Goal: Task Accomplishment & Management: Complete application form

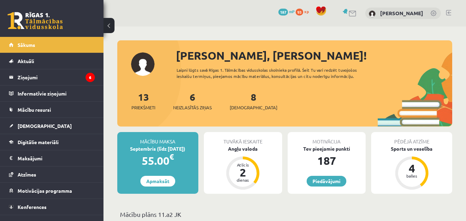
click at [292, 110] on div "13 Priekšmeti 6 Neizlasītās ziņas 8 [DEMOGRAPHIC_DATA]" at bounding box center [284, 108] width 335 height 37
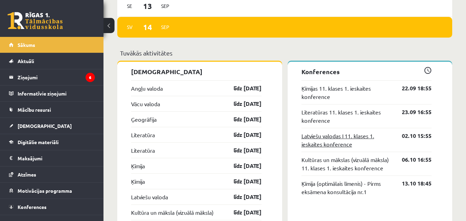
scroll to position [586, 0]
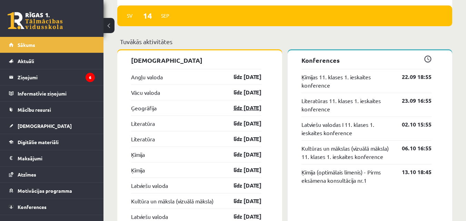
click at [242, 110] on link "līdz [DATE]" at bounding box center [241, 108] width 40 height 8
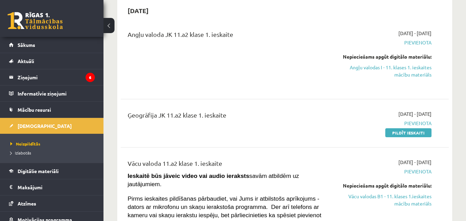
scroll to position [34, 0]
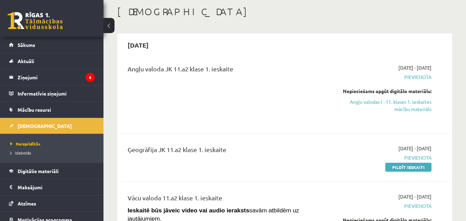
click at [272, 61] on div "Angļu valoda JK 11.a2 klase 1. ieskaite 2025-09-01 - 2025-09-15 Pievienota Nepi…" at bounding box center [285, 93] width 328 height 72
click at [215, 117] on div "Angļu valoda JK 11.a2 klase 1. ieskaite" at bounding box center [226, 93] width 209 height 58
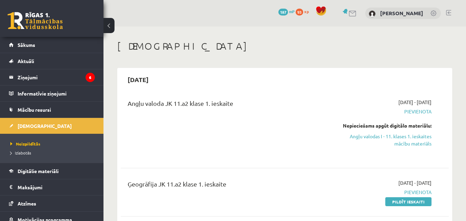
scroll to position [34, 0]
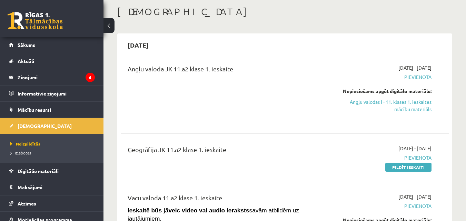
click at [208, 98] on div "Angļu valoda JK 11.a2 klase 1. ieskaite" at bounding box center [226, 93] width 209 height 58
click at [402, 168] on link "Pildīt ieskaiti" at bounding box center [408, 167] width 46 height 9
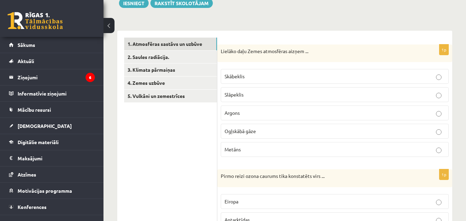
scroll to position [99, 0]
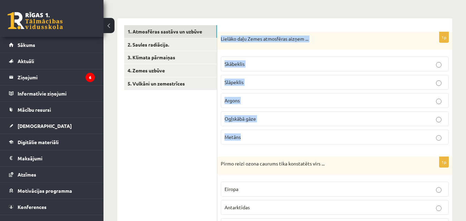
drag, startPoint x: 221, startPoint y: 39, endPoint x: 366, endPoint y: 142, distance: 177.9
click at [366, 142] on div "1p Lielāko daļu Zemes atmosfēras aizņem ... Skābeklis Slāpeklis Argons Ogļskābā…" at bounding box center [334, 91] width 235 height 118
copy div "Lielāko daļu Zemes atmosfēras aizņem ... Skābeklis Slāpeklis Argons Ogļskābā gā…"
click at [296, 78] on label "Slāpeklis" at bounding box center [335, 82] width 228 height 15
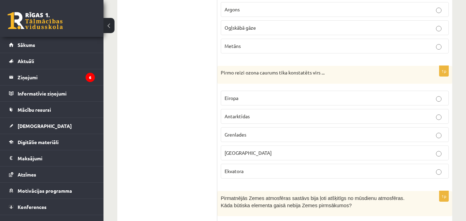
scroll to position [202, 0]
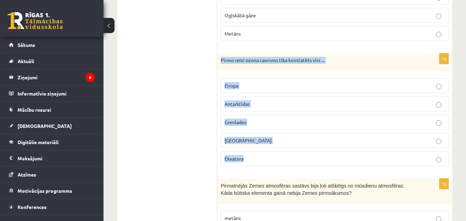
drag, startPoint x: 221, startPoint y: 59, endPoint x: 334, endPoint y: 155, distance: 148.7
click at [334, 155] on div "1p Pirmo reizi ozona caurums tika konstatēts virs ... Eiropa Antarktīdas Grenla…" at bounding box center [334, 112] width 235 height 118
copy div "Pirmo reizi ozona caurums tika konstatēts virs ... Eiropa Antarktīdas Grenlades…"
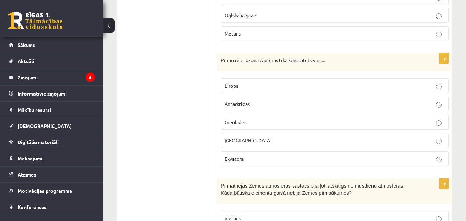
click at [260, 101] on p "Antarktīdas" at bounding box center [334, 103] width 220 height 7
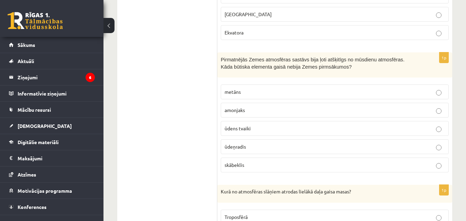
scroll to position [340, 0]
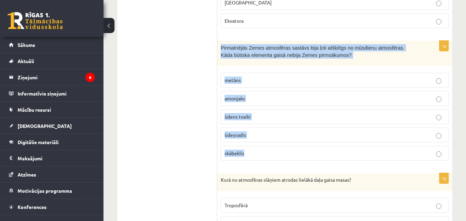
drag, startPoint x: 221, startPoint y: 46, endPoint x: 343, endPoint y: 151, distance: 161.6
click at [343, 151] on div "1p Pirmatnējās Zemes atmosfēras sastāvs bija ļoti atšķitīgs no mūsdienu atmosfē…" at bounding box center [334, 103] width 235 height 125
copy div "Pirmatnējās Zemes atmosfēras sastāvs bija ļoti atšķitīgs no mūsdienu atmosfēras…"
click at [282, 153] on p "skābeklis" at bounding box center [334, 153] width 220 height 7
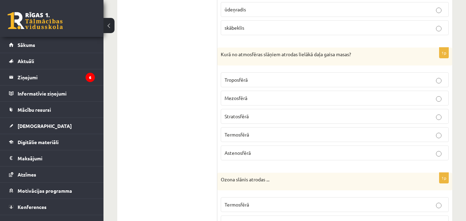
scroll to position [478, 0]
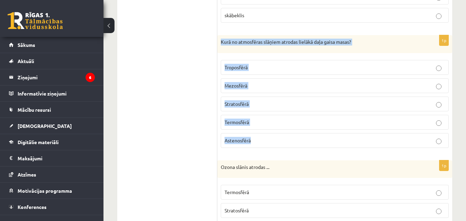
drag, startPoint x: 221, startPoint y: 40, endPoint x: 288, endPoint y: 142, distance: 122.5
click at [288, 142] on div "1p Kurā no atmosfēras slāņiem atrodas lielākā daļa gaisa masas? Troposfērā Mezo…" at bounding box center [334, 94] width 235 height 118
copy div "Kurā no atmosfēras slāņiem atrodas lielākā daļa gaisa masas? Troposfērā Mezosfē…"
click at [276, 69] on p "Troposfērā" at bounding box center [334, 67] width 220 height 7
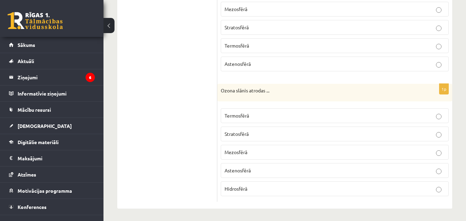
scroll to position [556, 0]
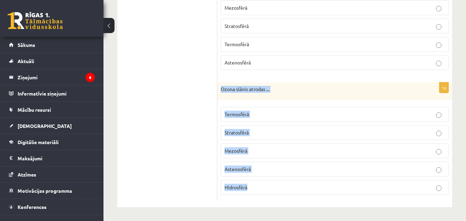
drag, startPoint x: 221, startPoint y: 88, endPoint x: 320, endPoint y: 187, distance: 139.4
click at [320, 187] on div "1p Ozona slānis atrodas ... Termosfērā Stratosfērā Mezosfērā Astenosfērā Hidros…" at bounding box center [334, 141] width 235 height 118
click at [275, 130] on p "Stratosfērā" at bounding box center [334, 132] width 220 height 7
drag, startPoint x: 221, startPoint y: 89, endPoint x: 317, endPoint y: 183, distance: 134.3
click at [317, 183] on div "1p Ozona slānis atrodas ... Termosfērā Stratosfērā Mezosfērā Astenosfērā Hidros…" at bounding box center [334, 141] width 235 height 118
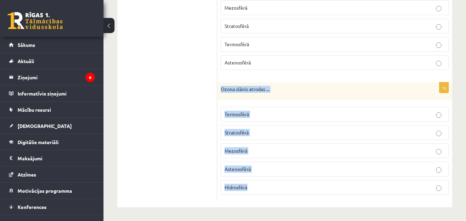
copy div "Ozona slānis atrodas ... Termosfērā Stratosfērā Mezosfērā Astenosfērā Hidrosfērā"
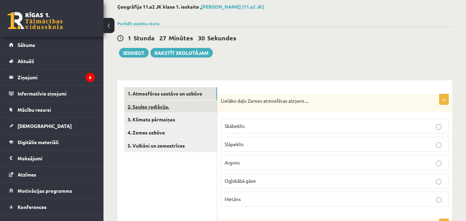
scroll to position [4, 0]
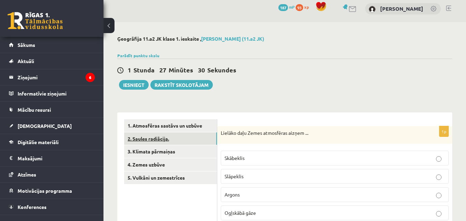
click at [157, 141] on link "2. Saules radiācija." at bounding box center [170, 138] width 93 height 13
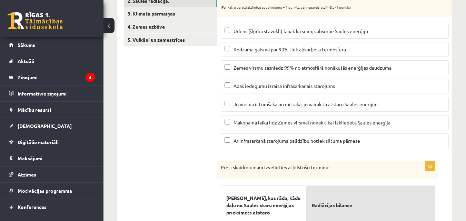
scroll to position [108, 0]
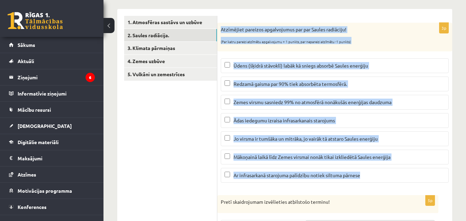
drag, startPoint x: 221, startPoint y: 29, endPoint x: 440, endPoint y: 171, distance: 261.2
click at [440, 171] on div "3p Atzīmējiet pareizos apgalvojumus par par Saules radiāciju! (Par katru pareiz…" at bounding box center [334, 105] width 235 height 165
copy div "Atzīmējiet pareizos apgalvojumus par par Saules radiāciju! (Par katru pareizi a…"
click at [456, 102] on div "Ģeogrāfija 11.a2 JK klase 1. ieskaite , Hestere Rozenberga (11.a2 JK) Parādīt p…" at bounding box center [284, 199] width 362 height 560
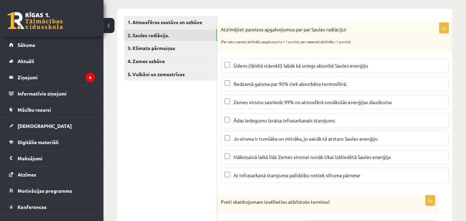
click at [290, 67] on span "Ūdens (šķidrā stāvoklī) labāk kā sniegs absorbē Saules enerģiju" at bounding box center [300, 65] width 134 height 6
click at [251, 105] on span "Zemes virsmu sasniedz 99% no atmosfērā nonākušās enerģijas daudzuma" at bounding box center [312, 102] width 158 height 6
click at [262, 104] on span "Zemes virsmu sasniedz 99% no atmosfērā nonākušās enerģijas daudzuma" at bounding box center [312, 102] width 158 height 6
click at [281, 101] on span "Zemes virsmu sasniedz 99% no atmosfērā nonākušās enerģijas daudzuma" at bounding box center [312, 102] width 158 height 6
click at [273, 156] on span "Mākoņainā laikā līdz Zemes virsmai nonāk tikai izkliedētā Saules enerģija" at bounding box center [311, 157] width 157 height 6
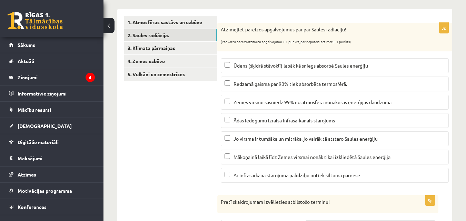
click at [275, 173] on span "Ar infrasarkanā starojuma palīdzību notiek siltuma pārnese" at bounding box center [296, 175] width 127 height 6
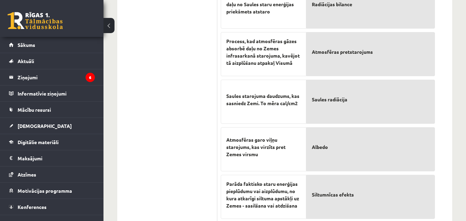
scroll to position [331, 0]
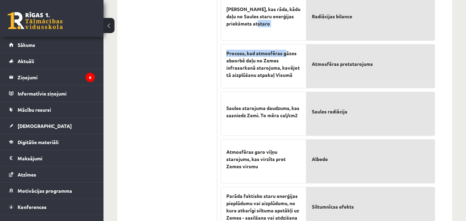
drag, startPoint x: 284, startPoint y: 25, endPoint x: 305, endPoint y: 26, distance: 21.7
click at [286, 41] on div "Skaitlis, kas rāda, kādu daļu no Saules staru enerģijas priekšmets atstaro Proc…" at bounding box center [263, 112] width 85 height 238
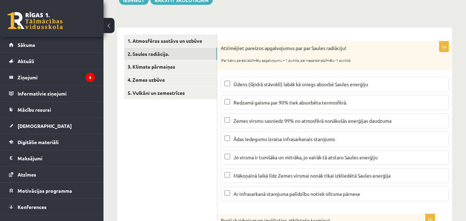
scroll to position [56, 0]
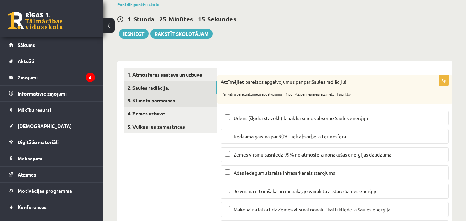
click at [183, 103] on link "3. Klimata pārmaiņas" at bounding box center [170, 100] width 93 height 13
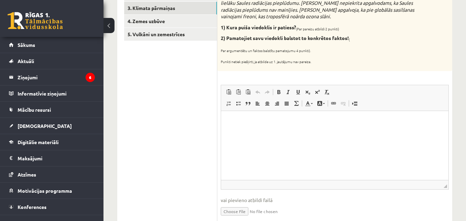
scroll to position [89, 0]
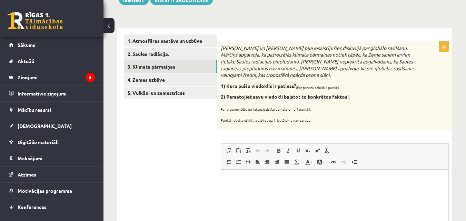
drag, startPoint x: 221, startPoint y: 47, endPoint x: 356, endPoint y: 116, distance: 151.6
click at [356, 116] on div "Mārtiņš un Jānis bija iesaistījušies diskusijā par globālo sasilšanu. Mārtiņš a…" at bounding box center [334, 85] width 235 height 88
copy div "Mārtiņš un Jānis bija iesaistījušies diskusijā par globālo sasilšanu. Mārtiņš a…"
click at [335, 110] on p "Par argumentētu un faktos balstītu pamatojumu 4 punkti)." at bounding box center [317, 107] width 193 height 7
click at [374, 118] on p "Punkti netiek piešķirti, ja atbilde uz 1. jautājumu nav pareiza." at bounding box center [317, 118] width 193 height 7
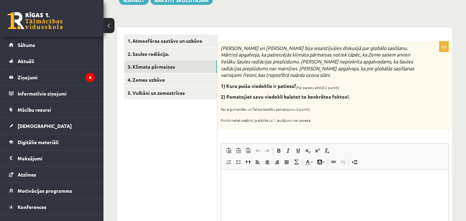
click at [421, 112] on div "Mārtiņš un Jānis bija iesaistījušies diskusijā par globālo sasilšanu. Mārtiņš a…" at bounding box center [334, 85] width 235 height 88
click at [240, 182] on p "Bagātinātā teksta redaktors, wiswyg-editor-user-answer-47025020594800" at bounding box center [334, 180] width 213 height 7
click at [260, 180] on p "**" at bounding box center [334, 180] width 213 height 7
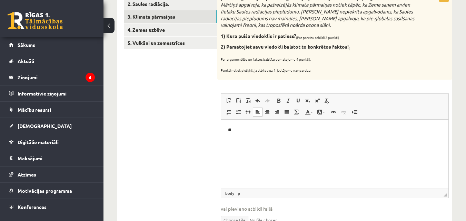
scroll to position [124, 0]
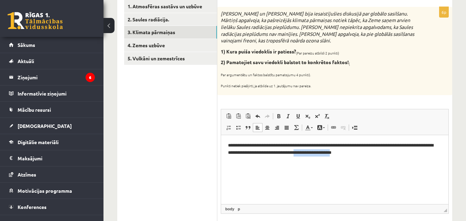
drag, startPoint x: 344, startPoint y: 152, endPoint x: 384, endPoint y: 154, distance: 40.0
click at [384, 154] on p "**********" at bounding box center [334, 149] width 213 height 14
click at [388, 154] on p "**********" at bounding box center [334, 149] width 213 height 14
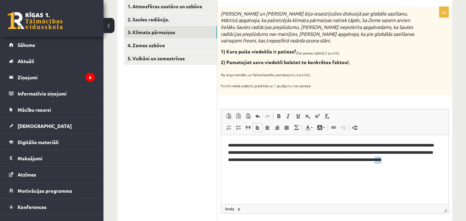
drag, startPoint x: 256, startPoint y: 163, endPoint x: 244, endPoint y: 165, distance: 12.6
click at [244, 165] on p "**********" at bounding box center [334, 156] width 213 height 29
click at [273, 169] on p "**********" at bounding box center [334, 156] width 213 height 29
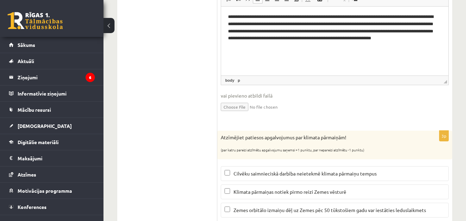
scroll to position [331, 0]
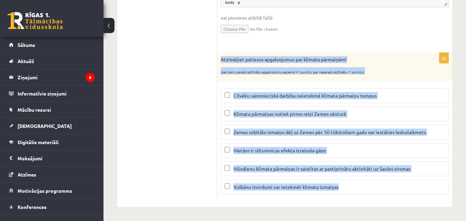
drag, startPoint x: 221, startPoint y: 59, endPoint x: 405, endPoint y: 186, distance: 224.2
click at [405, 186] on div "3p Atzīmējiet patiesos apgalvojumus par klimata pārmaiņām! (par katru pareizi a…" at bounding box center [334, 126] width 235 height 147
copy div "Atzīmējiet patiesos apgalvojumus par klimata pārmaiņām! (par katru pareizi atzī…"
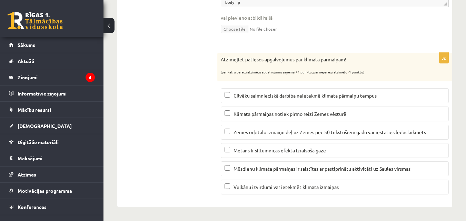
click at [256, 153] on p "Metāns ir siltumnīcas efekta izraisoša gāze" at bounding box center [334, 150] width 220 height 7
click at [279, 190] on p "Vulkānu izvirdumi var ietekmēt klimata izmaiņas" at bounding box center [334, 186] width 220 height 7
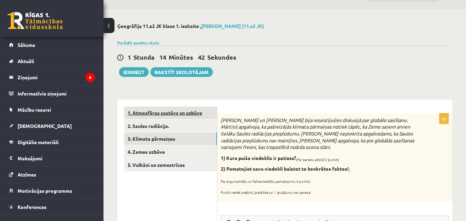
scroll to position [34, 0]
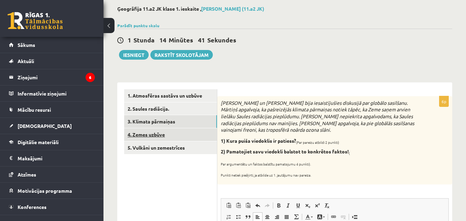
click at [155, 137] on link "4. Zemes uzbūve" at bounding box center [170, 134] width 93 height 13
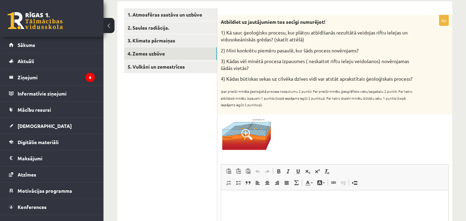
scroll to position [131, 0]
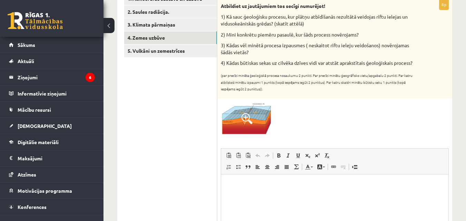
click at [253, 125] on img at bounding box center [247, 118] width 52 height 32
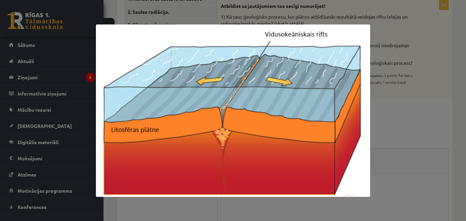
click at [406, 150] on div at bounding box center [233, 110] width 466 height 221
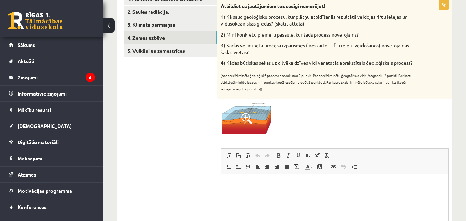
scroll to position [97, 0]
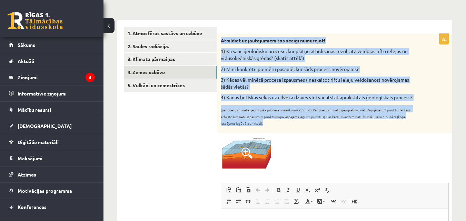
drag, startPoint x: 221, startPoint y: 39, endPoint x: 407, endPoint y: 138, distance: 209.9
click at [407, 133] on div "Atbildiet uz jautājumiem tos secīgi numurējot! 1) Kā sauc ģeoloģisku procesu, k…" at bounding box center [334, 83] width 235 height 99
copy div "Atbildiet uz jautājumiem tos secīgi numurējot! 1) Kā sauc ģeoloģisku procesu, k…"
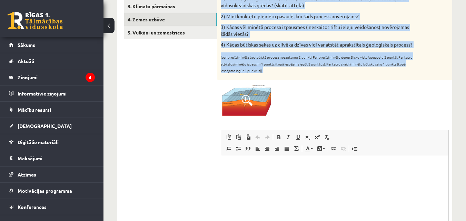
scroll to position [166, 0]
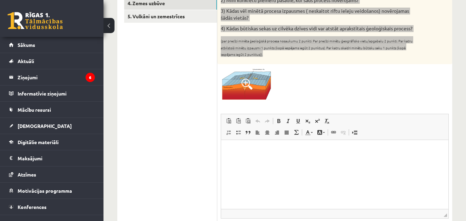
click at [290, 155] on html at bounding box center [334, 150] width 227 height 21
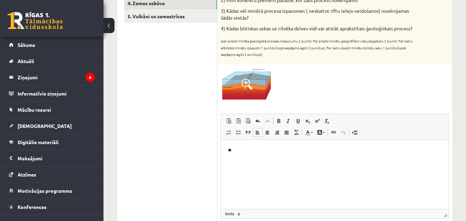
click at [159, 98] on ul "1. Atmosfēras sastāvs un uzbūve 2. Saules radiācija. 3. Klimata pārmaiņas 4. Ze…" at bounding box center [170, 213] width 93 height 511
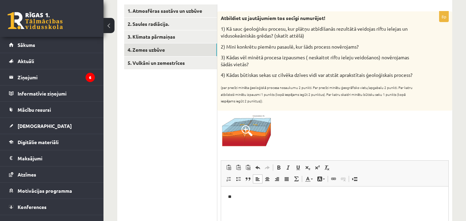
scroll to position [131, 0]
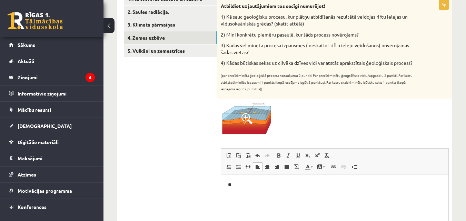
click at [257, 190] on html "**" at bounding box center [334, 184] width 227 height 21
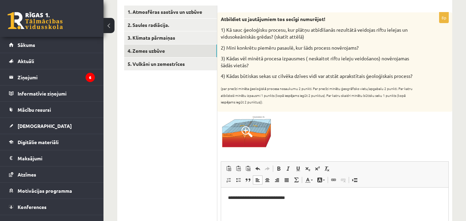
scroll to position [166, 0]
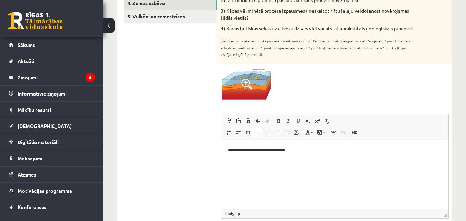
click at [314, 152] on p "**********" at bounding box center [334, 150] width 213 height 7
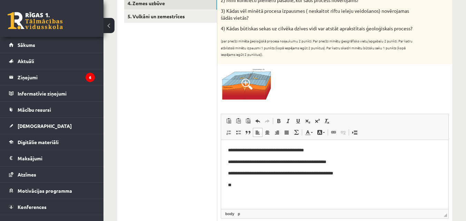
click at [353, 30] on p "4) Kādas būtiskas sekas uz cilvēka dzīves vidi var atstāt aprakstītais ģeoloģis…" at bounding box center [317, 28] width 193 height 7
click at [296, 91] on div at bounding box center [335, 84] width 228 height 32
click at [266, 187] on p "**" at bounding box center [334, 184] width 213 height 7
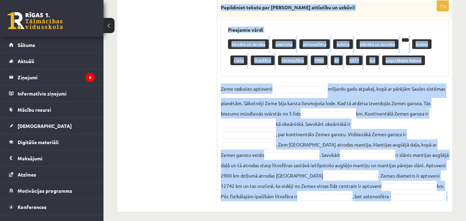
scroll to position [442, 0]
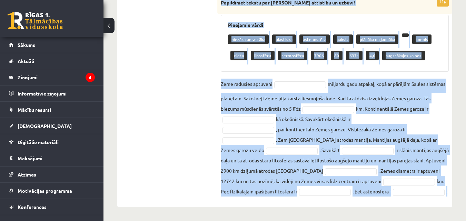
drag, startPoint x: 221, startPoint y: 36, endPoint x: 442, endPoint y: 194, distance: 272.1
click at [442, 194] on div "11p Papildiniet tekstu par Zemes attīstību un uzbūvi! Pieejamie vārdi biezāka u…" at bounding box center [334, 98] width 235 height 204
copy div "Papildiniet tekstu par Zemes attīstību un uzbūvi! Pieejamie vārdi biezāka un ve…"
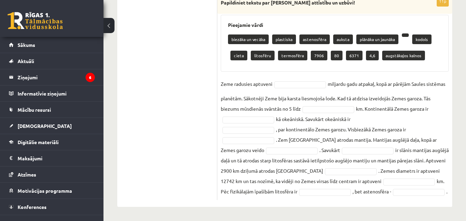
drag, startPoint x: 366, startPoint y: 54, endPoint x: 359, endPoint y: 58, distance: 7.9
click at [359, 58] on div "biezāka un vecāka plastiska astenosfēra auksta plānāka un jaunāka kodols cieta …" at bounding box center [334, 47] width 213 height 33
drag, startPoint x: 373, startPoint y: 57, endPoint x: 362, endPoint y: 63, distance: 12.4
click at [362, 63] on div "biezāka un vecāka plastiska astenosfēra auksta plānāka un jaunāka kodols cieta …" at bounding box center [334, 47] width 213 height 33
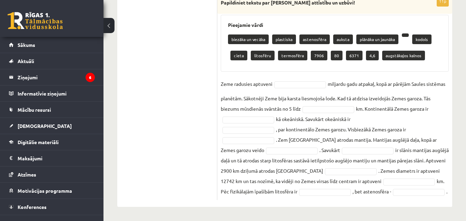
drag, startPoint x: 371, startPoint y: 54, endPoint x: 371, endPoint y: 63, distance: 8.3
click at [371, 63] on div "biezāka un vecāka plastiska astenosfēra auksta plānāka un jaunāka kodols cieta …" at bounding box center [334, 47] width 213 height 33
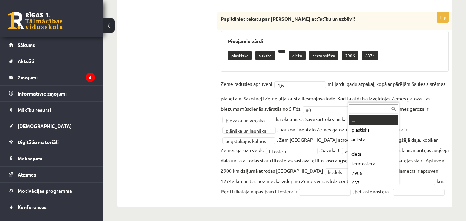
scroll to position [3, 0]
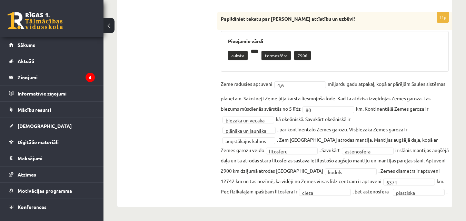
click at [423, 198] on div "**********" at bounding box center [334, 106] width 235 height 188
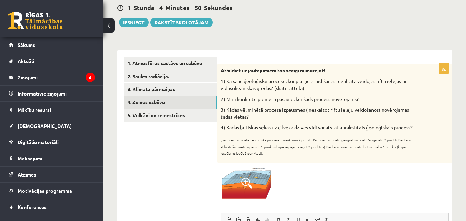
scroll to position [12, 0]
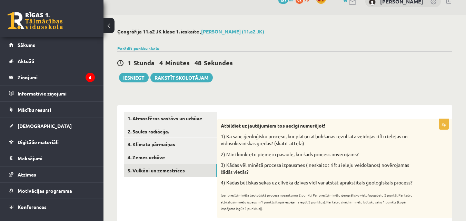
click at [160, 173] on link "5. Vulkāni un zemestrīces" at bounding box center [170, 170] width 93 height 13
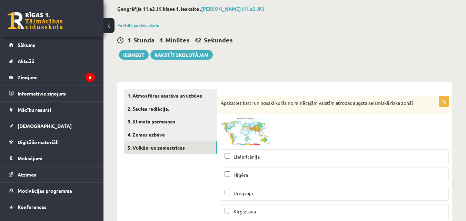
scroll to position [69, 0]
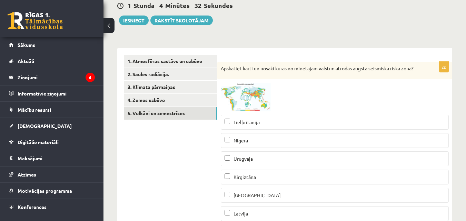
click at [248, 98] on img at bounding box center [247, 97] width 52 height 29
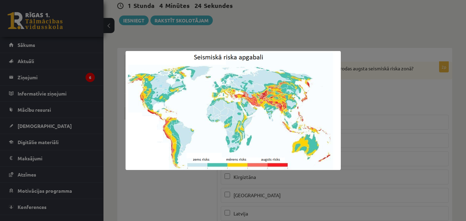
click at [380, 134] on div at bounding box center [233, 110] width 466 height 221
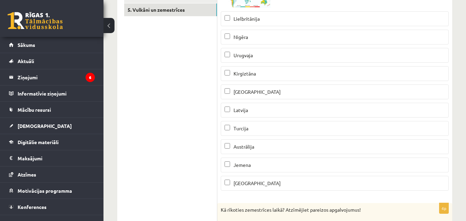
scroll to position [138, 0]
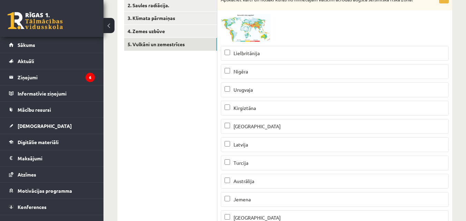
click at [249, 42] on img at bounding box center [247, 28] width 52 height 29
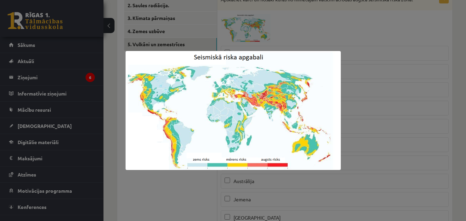
click at [377, 109] on div at bounding box center [233, 110] width 466 height 221
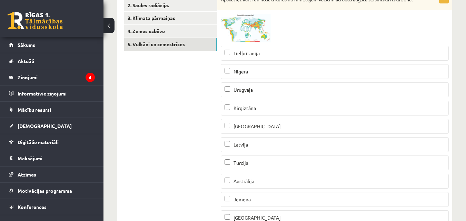
click at [259, 167] on p "Turcija" at bounding box center [334, 162] width 220 height 7
click at [250, 31] on img at bounding box center [247, 28] width 52 height 29
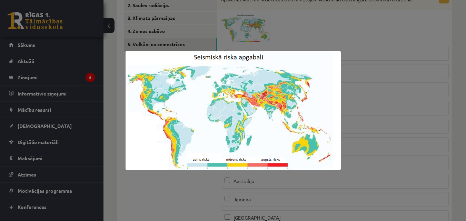
click at [408, 119] on div at bounding box center [233, 110] width 466 height 221
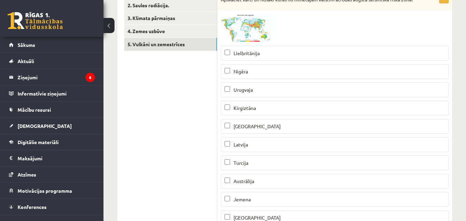
click at [241, 37] on img at bounding box center [247, 28] width 52 height 29
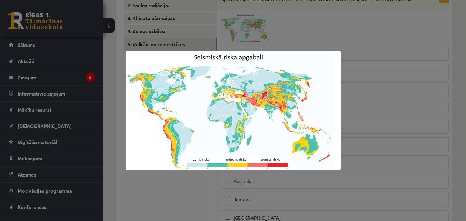
click at [382, 90] on div at bounding box center [233, 110] width 466 height 221
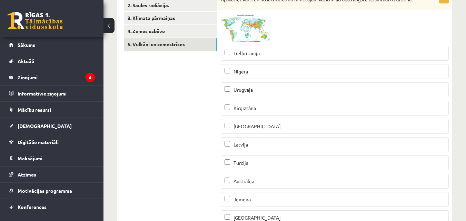
click at [251, 35] on span at bounding box center [246, 30] width 11 height 11
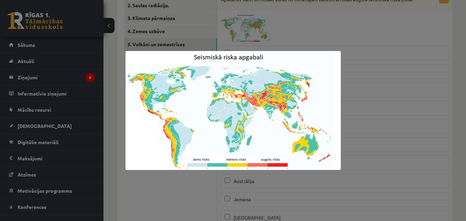
click at [378, 93] on div at bounding box center [233, 110] width 466 height 221
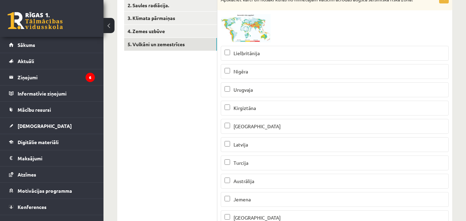
click at [262, 37] on img at bounding box center [247, 28] width 52 height 29
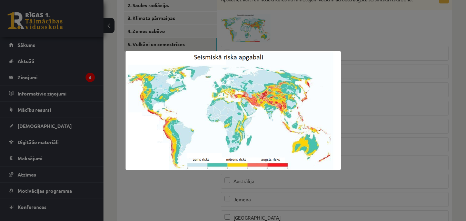
click at [395, 65] on div at bounding box center [233, 110] width 466 height 221
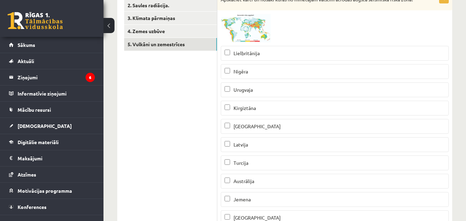
click at [356, 35] on div at bounding box center [335, 28] width 228 height 29
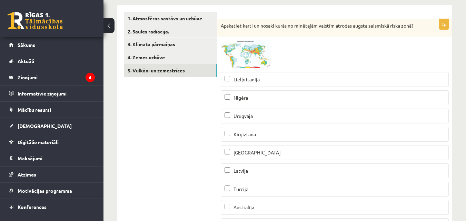
scroll to position [69, 0]
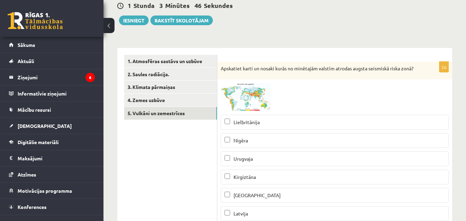
click at [254, 103] on img at bounding box center [247, 97] width 52 height 29
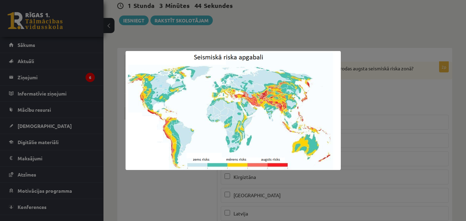
click at [375, 95] on div at bounding box center [233, 110] width 466 height 221
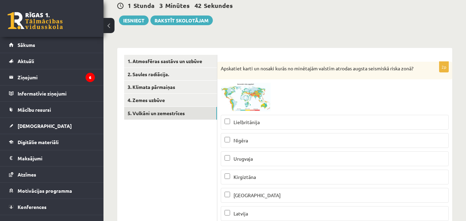
drag, startPoint x: 221, startPoint y: 68, endPoint x: 261, endPoint y: 81, distance: 42.7
click at [261, 80] on div "Apskatiet karti un nosaki kurās no minētajām valstīm atrodas augsta seismiskā r…" at bounding box center [334, 71] width 235 height 18
click at [254, 105] on img at bounding box center [247, 97] width 52 height 29
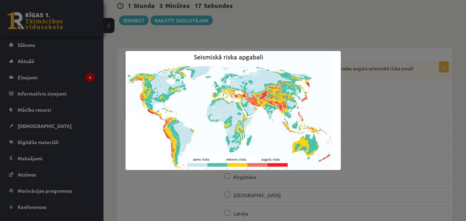
click at [404, 114] on div at bounding box center [233, 110] width 466 height 221
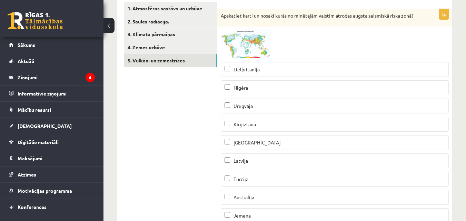
scroll to position [138, 0]
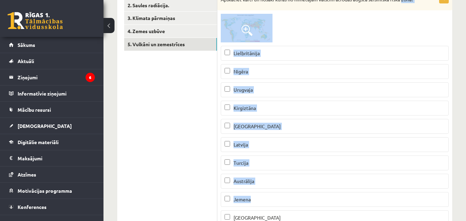
drag, startPoint x: 219, startPoint y: 14, endPoint x: 335, endPoint y: 206, distance: 224.7
click at [335, 206] on div "2p Apskatiet karti un nosaki kurās no minētajām valstīm atrodas augsta seismisk…" at bounding box center [334, 112] width 235 height 238
click at [312, 40] on div at bounding box center [335, 28] width 228 height 29
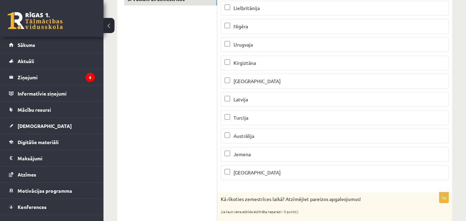
scroll to position [172, 0]
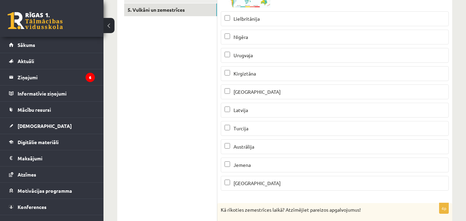
click at [255, 95] on p "Peru" at bounding box center [334, 91] width 220 height 7
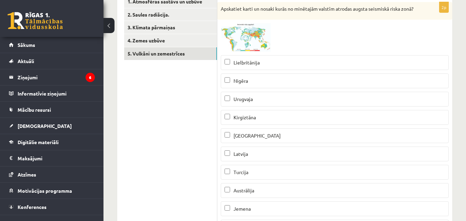
scroll to position [138, 0]
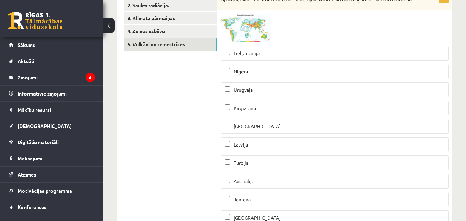
click at [243, 32] on span at bounding box center [246, 30] width 11 height 11
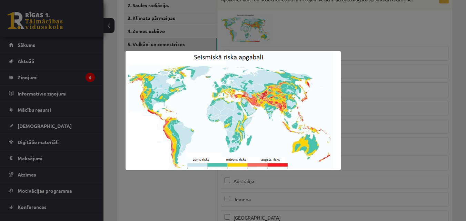
click at [367, 63] on div at bounding box center [233, 110] width 466 height 221
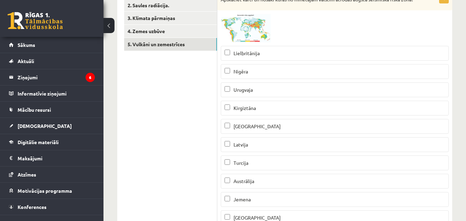
click at [252, 30] on img at bounding box center [247, 28] width 52 height 29
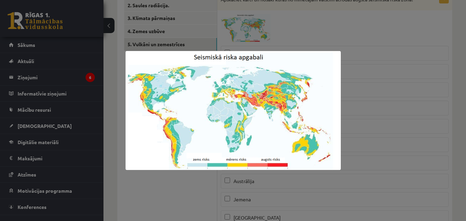
click at [392, 91] on div at bounding box center [233, 110] width 466 height 221
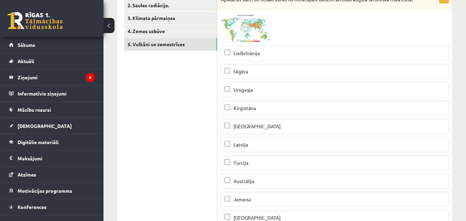
click at [252, 36] on span at bounding box center [246, 30] width 11 height 11
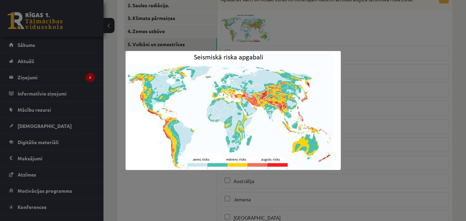
click at [372, 80] on div at bounding box center [233, 110] width 466 height 221
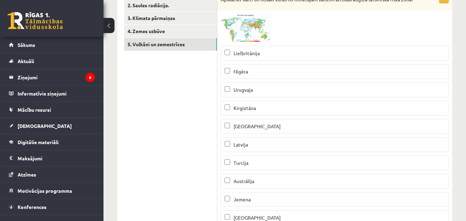
click at [282, 112] on p "Kirgiztāna" at bounding box center [334, 107] width 220 height 7
click at [246, 25] on img at bounding box center [247, 28] width 52 height 29
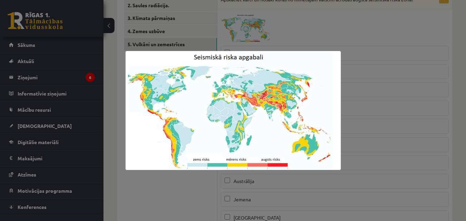
click at [323, 100] on img at bounding box center [232, 110] width 215 height 119
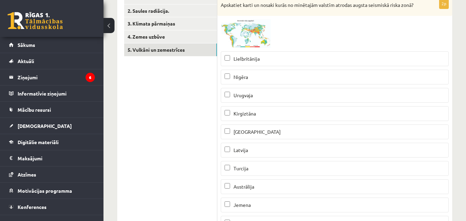
scroll to position [34, 0]
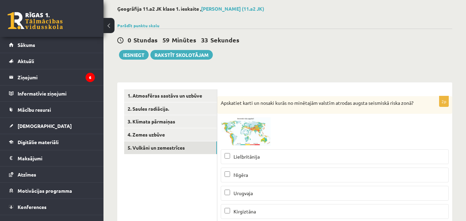
click at [261, 138] on img at bounding box center [247, 131] width 52 height 29
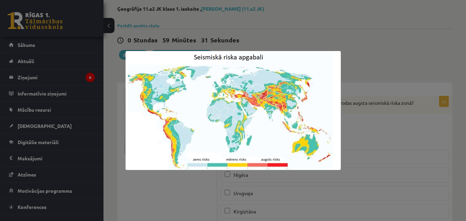
click at [382, 106] on div at bounding box center [233, 110] width 466 height 221
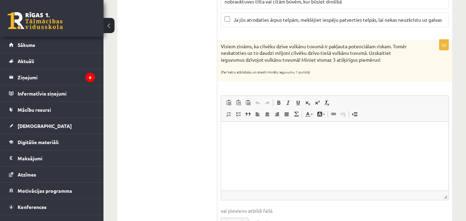
scroll to position [589, 0]
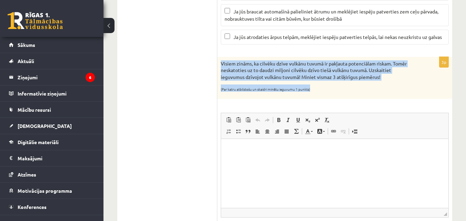
drag, startPoint x: 221, startPoint y: 70, endPoint x: 329, endPoint y: 100, distance: 112.3
click at [329, 99] on div "Visiem zināms, ka cilvēku dzīve vulkānu tuvumā ir pakļauta potenciālam riskam. …" at bounding box center [334, 78] width 235 height 42
click at [374, 99] on div "Visiem zināms, ka cilvēku dzīve vulkānu tuvumā ir pakļauta potenciālam riskam. …" at bounding box center [334, 78] width 235 height 42
click at [330, 81] on p "Visiem zināms, ka cilvēku dzīve vulkānu tuvumā ir pakļauta potenciālam riskam. …" at bounding box center [317, 70] width 193 height 20
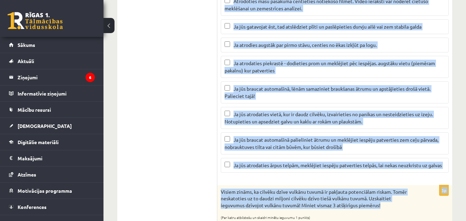
scroll to position [506, 0]
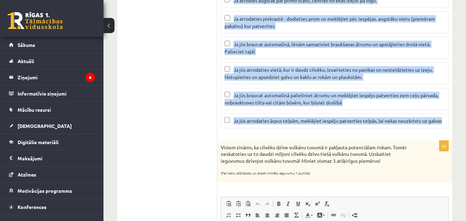
drag, startPoint x: 222, startPoint y: 40, endPoint x: 446, endPoint y: 128, distance: 240.7
click at [446, 128] on div "4p Kā rīkoties zemestrīces laikā? Atzīmējiet pareizos apgalvojumus! (Ja kaut vi…" at bounding box center [334, 2] width 235 height 264
click at [458, 109] on div "Ģeogrāfija 11.a2 JK klase 1. ieskaite , Hestere Rozenberga (11.a2 JK) Parādīt p…" at bounding box center [284, 30] width 362 height 1018
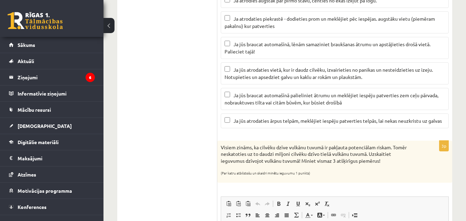
click at [452, 117] on div "4p Kā rīkoties zemestrīces laikā? Atzīmējiet pareizos apgalvojumus! (Ja kaut vi…" at bounding box center [334, 2] width 235 height 264
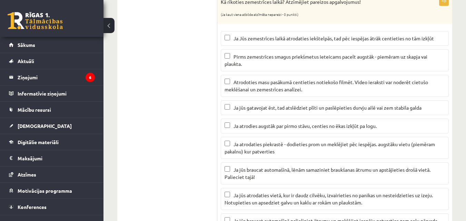
scroll to position [368, 0]
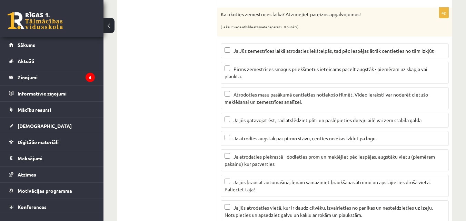
click at [272, 123] on span "Ja jūs gatavojat ēst, tad atslēdziet plīti un paslēpieties durvju ailē vai zem …" at bounding box center [327, 120] width 188 height 6
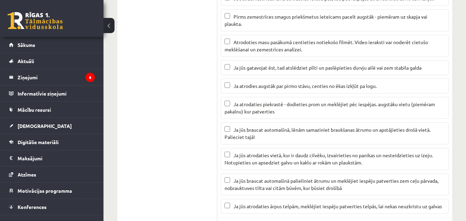
scroll to position [437, 0]
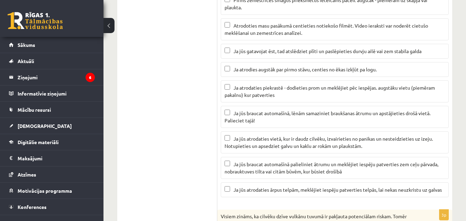
click at [276, 99] on p "Ja atrodaties piekrastē - dodieties prom un meklējiet pēc iespējas. augstāku vi…" at bounding box center [334, 91] width 220 height 14
click at [266, 124] on p "Ja jūs braucat automašīnā, lēnām samaziniet braukšanas ātrumu un apstājieties d…" at bounding box center [334, 117] width 220 height 14
click at [270, 149] on span "Ja jūs atrodaties vietā, kur ir daudz cilvēku, izvairieties no panikas un neste…" at bounding box center [328, 141] width 208 height 13
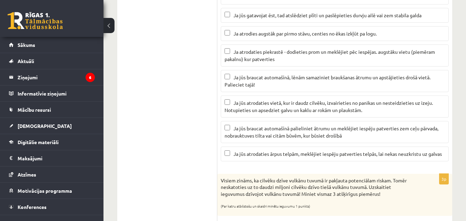
scroll to position [575, 0]
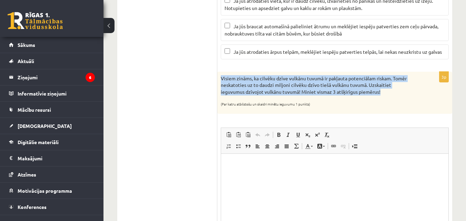
drag, startPoint x: 221, startPoint y: 84, endPoint x: 383, endPoint y: 99, distance: 162.0
click at [383, 95] on p "Visiem zināms, ka cilvēku dzīve vulkānu tuvumā ir pakļauta potenciālam riskam. …" at bounding box center [317, 85] width 193 height 20
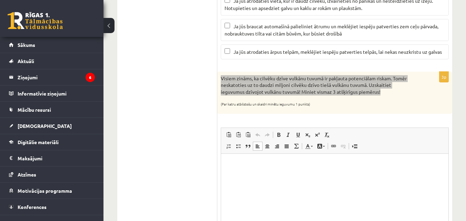
click at [269, 169] on html at bounding box center [334, 163] width 227 height 21
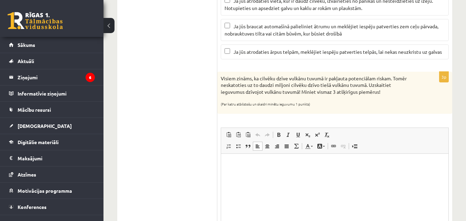
click at [255, 174] on html at bounding box center [334, 163] width 227 height 21
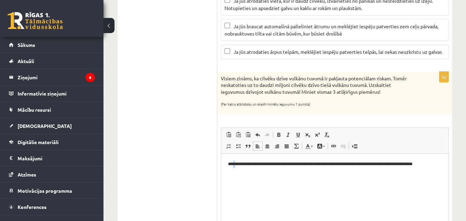
click at [235, 163] on p "**********" at bounding box center [334, 163] width 213 height 7
click at [437, 162] on p "**********" at bounding box center [334, 163] width 213 height 7
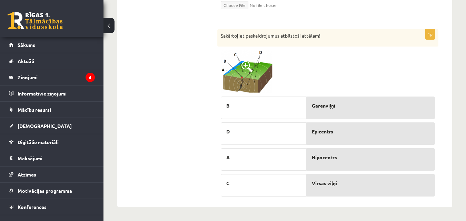
scroll to position [831, 0]
click at [253, 70] on img at bounding box center [247, 71] width 52 height 43
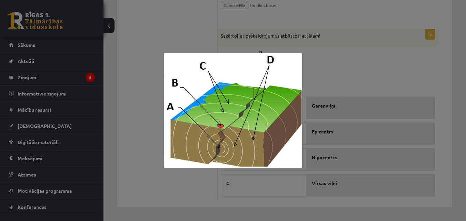
click at [381, 68] on div at bounding box center [233, 110] width 466 height 221
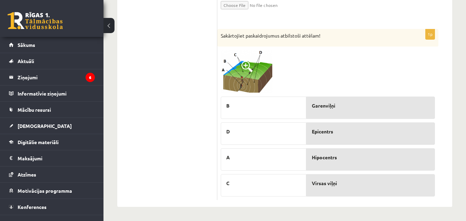
click at [257, 65] on img at bounding box center [247, 71] width 52 height 43
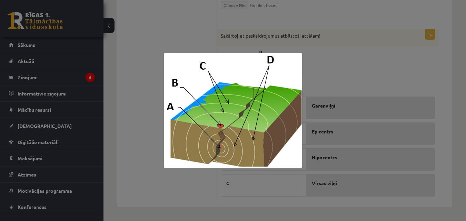
click at [352, 60] on div at bounding box center [233, 110] width 466 height 221
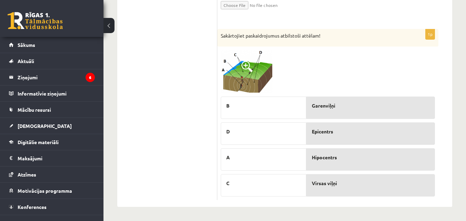
click at [253, 71] on img at bounding box center [247, 71] width 52 height 43
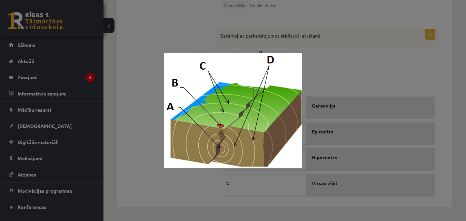
click at [355, 65] on div at bounding box center [233, 110] width 466 height 221
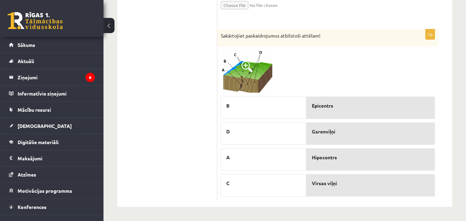
click at [252, 70] on img at bounding box center [247, 71] width 52 height 43
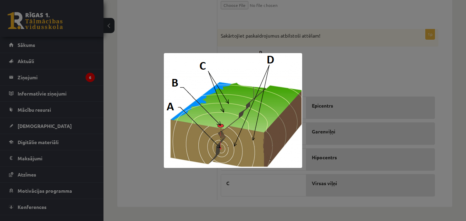
click at [361, 83] on div at bounding box center [233, 110] width 466 height 221
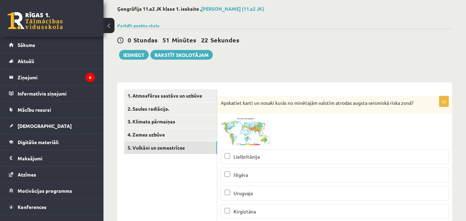
scroll to position [0, 0]
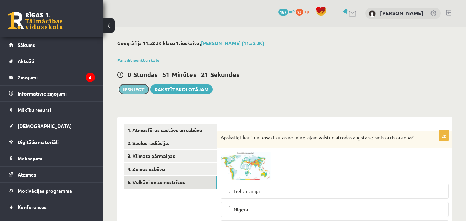
click at [137, 92] on button "Iesniegt" at bounding box center [134, 89] width 30 height 10
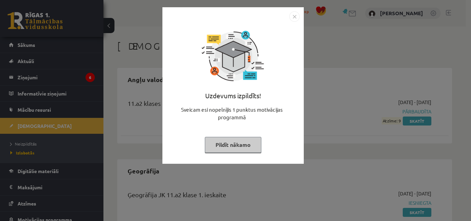
click at [246, 145] on button "Pildīt nākamo" at bounding box center [233, 145] width 57 height 16
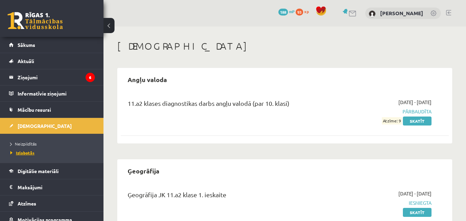
click at [24, 154] on span "Izlabotās" at bounding box center [22, 153] width 24 height 6
click at [29, 143] on span "Neizpildītās" at bounding box center [23, 144] width 26 height 6
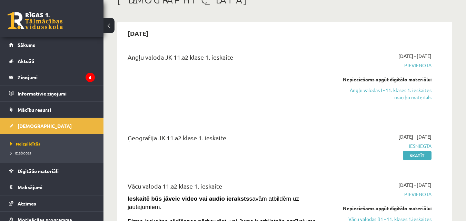
scroll to position [34, 0]
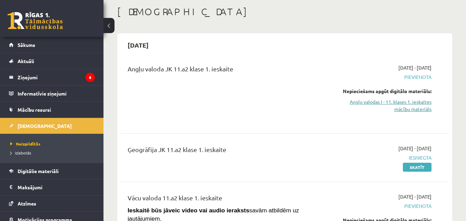
click at [417, 105] on link "Angļu valodas I - 11. klases 1. ieskaites mācību materiāls" at bounding box center [384, 105] width 94 height 14
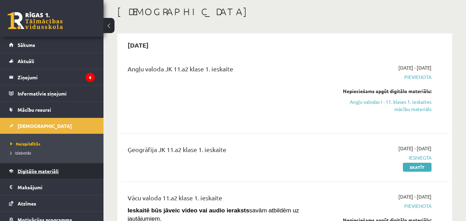
click at [41, 173] on span "Digitālie materiāli" at bounding box center [38, 171] width 41 height 6
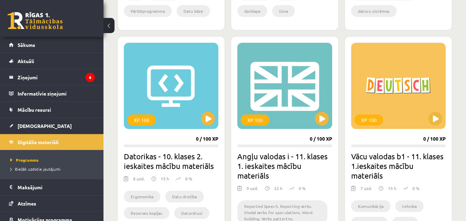
scroll to position [379, 0]
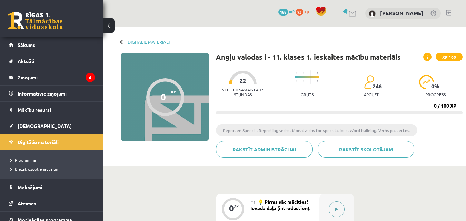
click at [337, 206] on button at bounding box center [337, 209] width 16 height 16
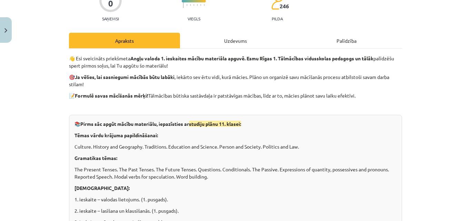
scroll to position [69, 0]
click at [334, 128] on div "📚 Pirms sāc apgūt mācību materiālu, iepazīsties ar studiju plānu 11. klasei: Tē…" at bounding box center [235, 180] width 333 height 132
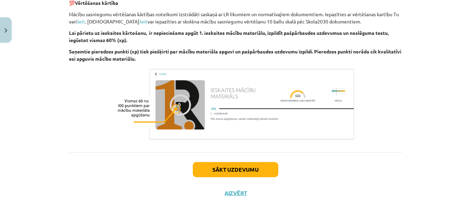
scroll to position [504, 0]
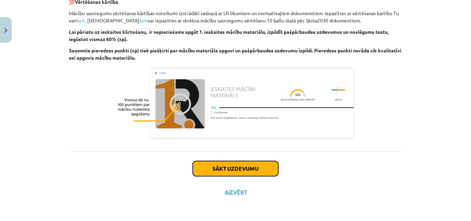
click at [241, 167] on button "Sākt uzdevumu" at bounding box center [235, 168] width 85 height 15
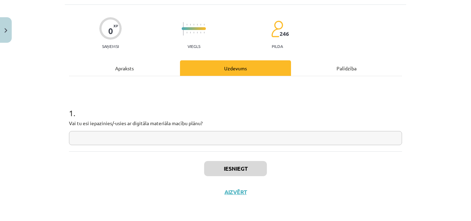
scroll to position [17, 0]
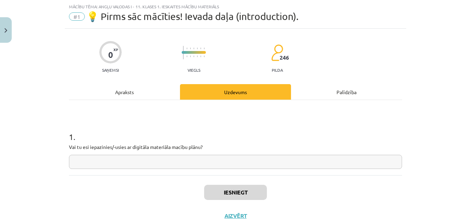
click at [246, 163] on input "text" at bounding box center [235, 162] width 333 height 14
type input "***"
click at [213, 192] on button "Iesniegt" at bounding box center [235, 192] width 63 height 15
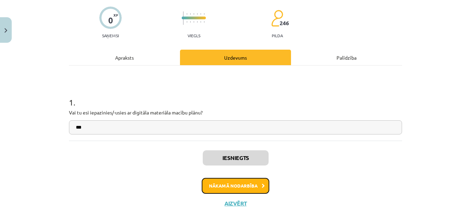
click at [246, 182] on button "Nākamā nodarbība" at bounding box center [236, 186] width 68 height 16
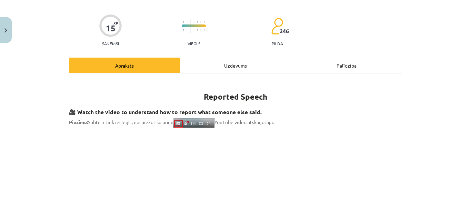
scroll to position [0, 0]
